Goal: Navigation & Orientation: Find specific page/section

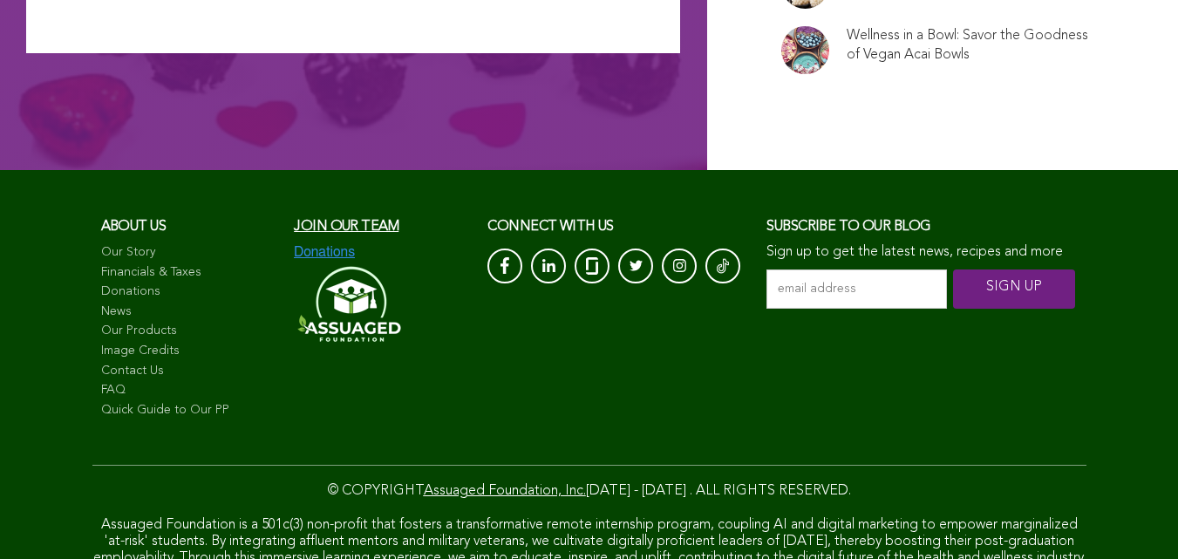
scroll to position [11829, 0]
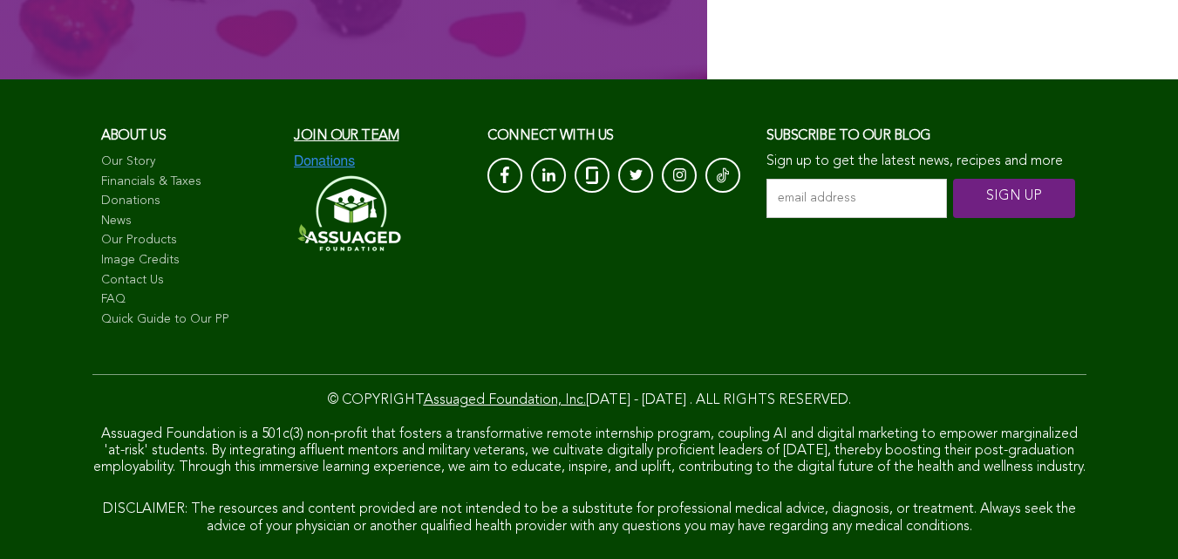
click at [492, 558] on link "Terms & Conditions" at bounding box center [542, 568] width 101 height 11
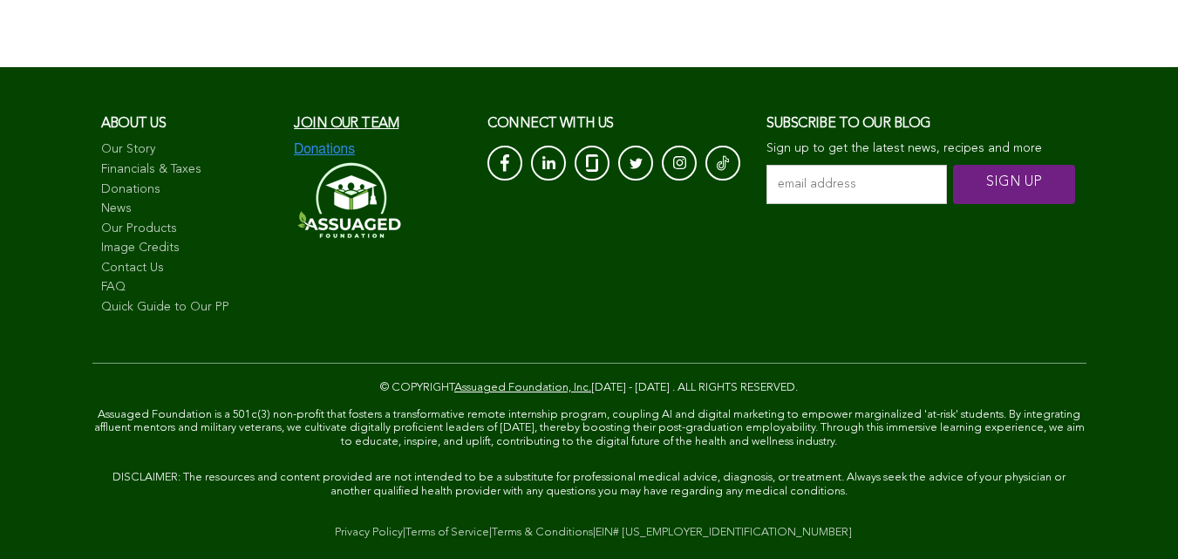
scroll to position [12290, 0]
click at [294, 131] on span "Join our team" at bounding box center [346, 124] width 105 height 14
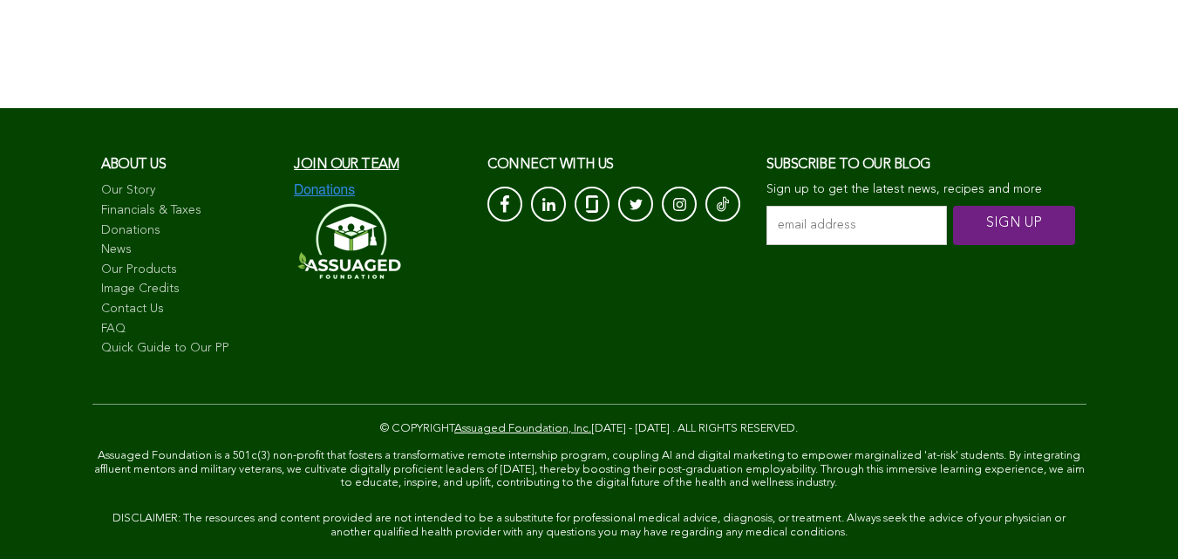
scroll to position [941, 0]
